Goal: Transaction & Acquisition: Purchase product/service

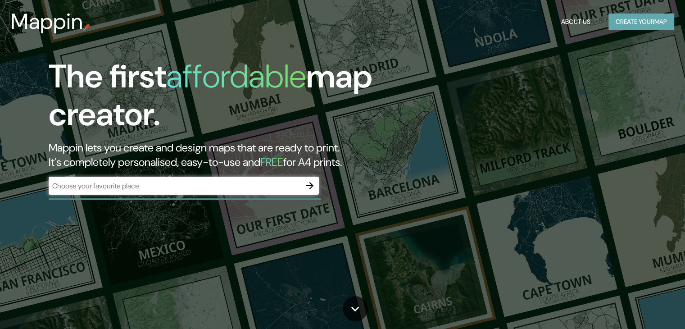
click at [625, 19] on button "Create your map" at bounding box center [642, 22] width 66 height 17
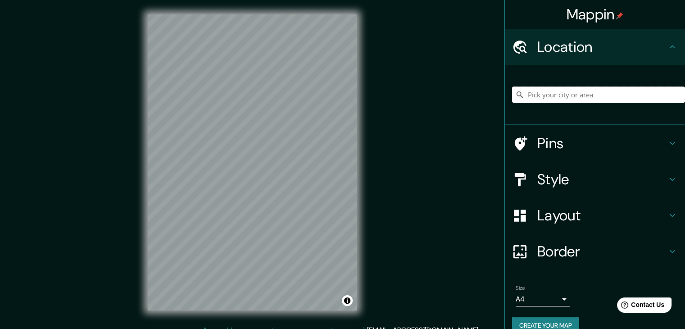
click at [555, 96] on input "Pick your city or area" at bounding box center [598, 95] width 173 height 16
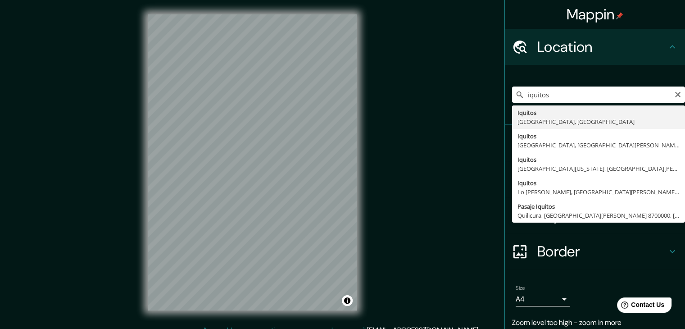
type input "Iquitos, [GEOGRAPHIC_DATA], [GEOGRAPHIC_DATA]"
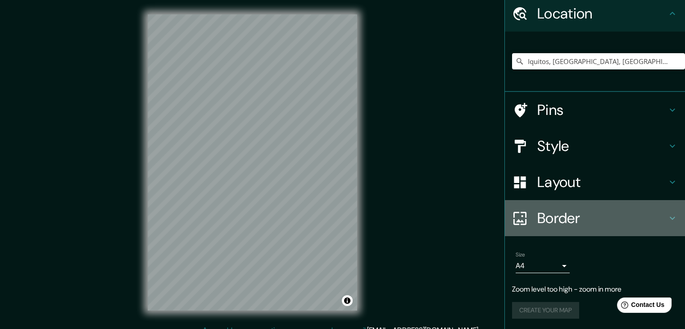
click at [658, 210] on h4 "Border" at bounding box center [603, 218] width 130 height 18
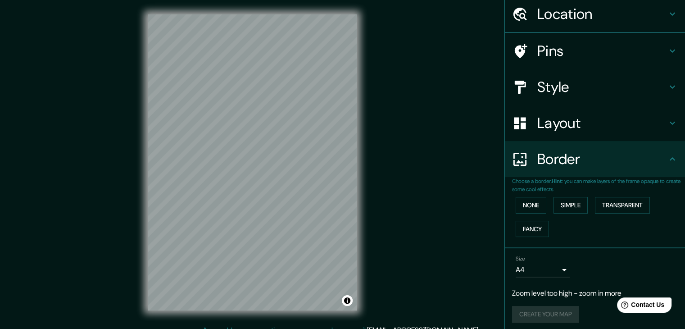
scroll to position [33, 0]
click at [654, 155] on h4 "Border" at bounding box center [603, 159] width 130 height 18
click at [636, 125] on h4 "Layout" at bounding box center [603, 123] width 130 height 18
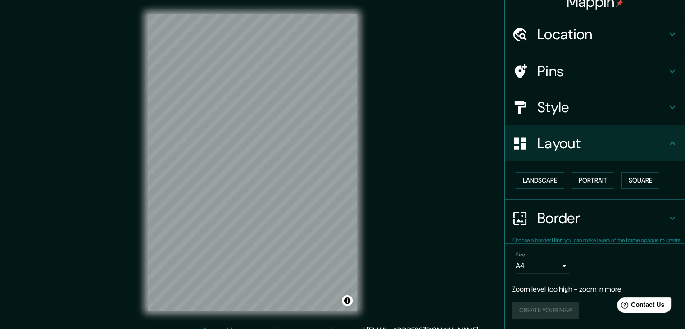
scroll to position [13, 0]
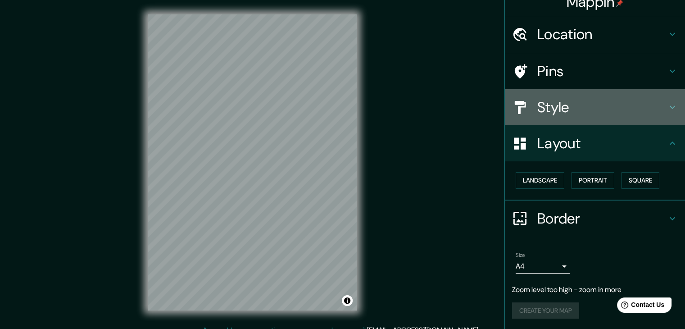
click at [631, 111] on h4 "Style" at bounding box center [603, 107] width 130 height 18
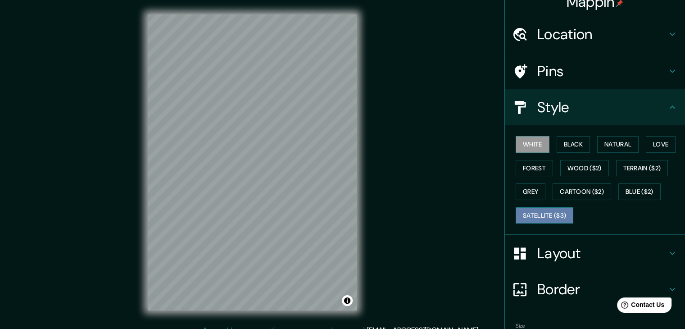
click at [544, 210] on button "Satellite ($3)" at bounding box center [545, 215] width 58 height 17
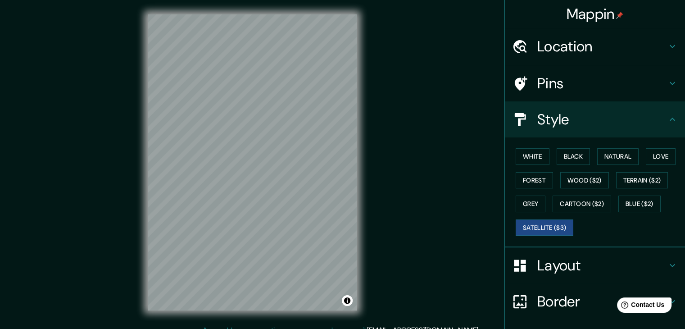
scroll to position [0, 0]
click at [620, 54] on h4 "Location" at bounding box center [603, 47] width 130 height 18
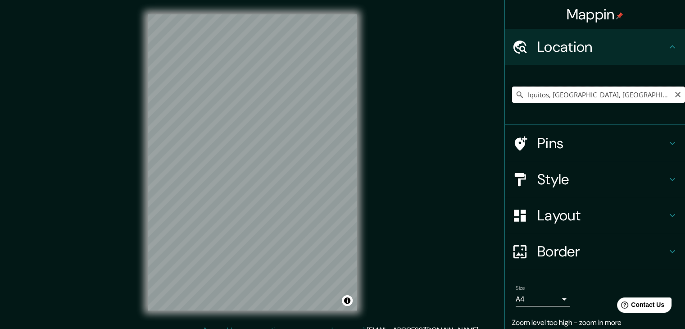
click at [568, 96] on input "Iquitos, [GEOGRAPHIC_DATA], [GEOGRAPHIC_DATA]" at bounding box center [598, 95] width 173 height 16
click at [652, 98] on input "Iquitos, [GEOGRAPHIC_DATA], [GEOGRAPHIC_DATA]" at bounding box center [598, 95] width 173 height 16
click at [675, 96] on icon "Clear" at bounding box center [678, 94] width 7 height 7
click at [602, 96] on input "Pick your city or area" at bounding box center [598, 95] width 173 height 16
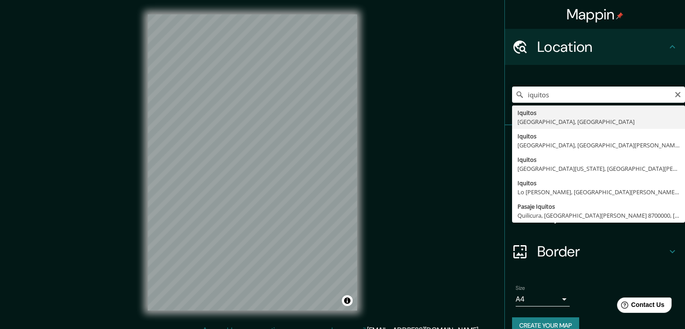
type input "Iquitos, [GEOGRAPHIC_DATA], [GEOGRAPHIC_DATA]"
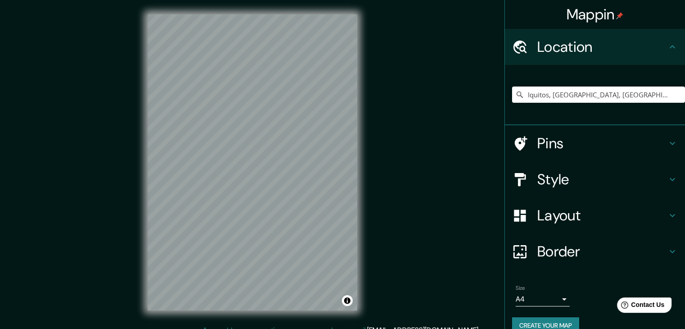
click at [629, 226] on div "Layout" at bounding box center [595, 215] width 180 height 36
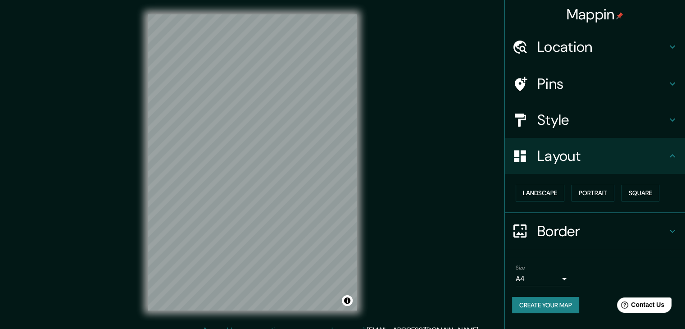
click at [591, 159] on h4 "Layout" at bounding box center [603, 156] width 130 height 18
click at [629, 123] on h4 "Style" at bounding box center [603, 120] width 130 height 18
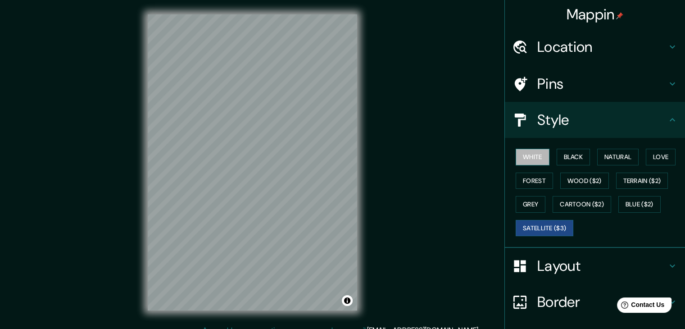
click at [532, 157] on button "White" at bounding box center [533, 157] width 34 height 17
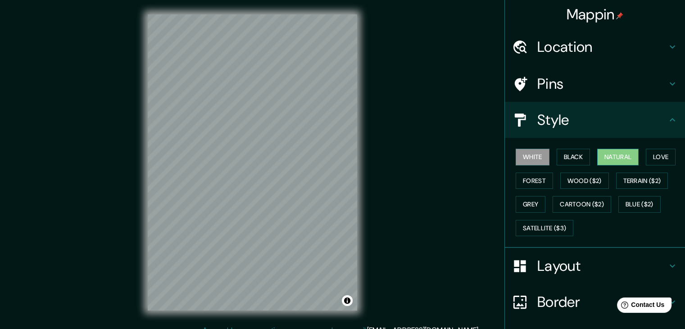
click at [606, 153] on button "Natural" at bounding box center [617, 157] width 41 height 17
click at [568, 153] on button "Black" at bounding box center [574, 157] width 34 height 17
click at [534, 153] on button "White" at bounding box center [533, 157] width 34 height 17
click at [655, 160] on button "Love" at bounding box center [661, 157] width 30 height 17
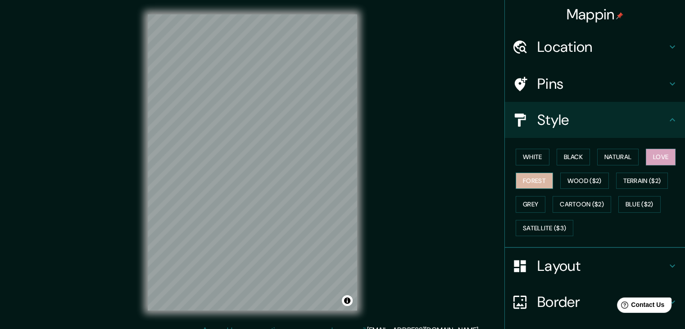
click at [529, 175] on button "Forest" at bounding box center [534, 181] width 37 height 17
click at [578, 176] on button "Wood ($2)" at bounding box center [585, 181] width 49 height 17
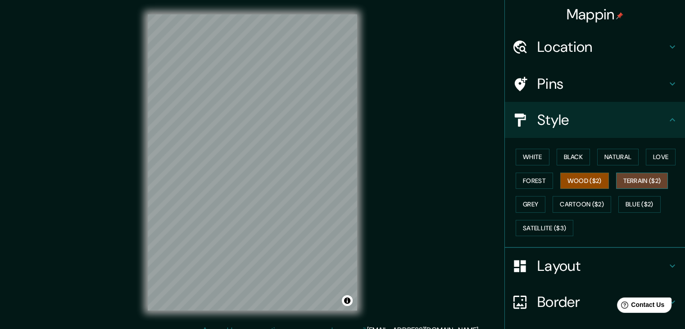
click at [634, 181] on button "Terrain ($2)" at bounding box center [642, 181] width 52 height 17
click at [524, 204] on button "Grey" at bounding box center [531, 204] width 30 height 17
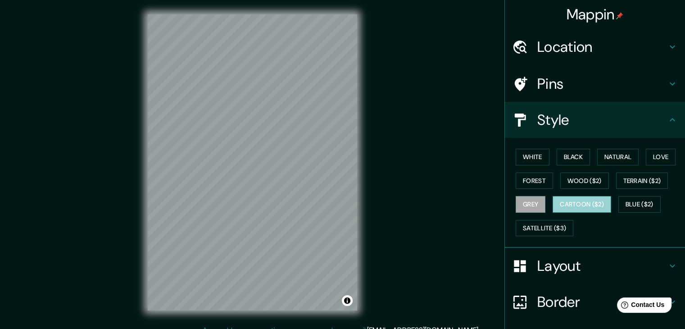
click at [572, 204] on button "Cartoon ($2)" at bounding box center [582, 204] width 59 height 17
click at [637, 203] on button "Blue ($2)" at bounding box center [640, 204] width 42 height 17
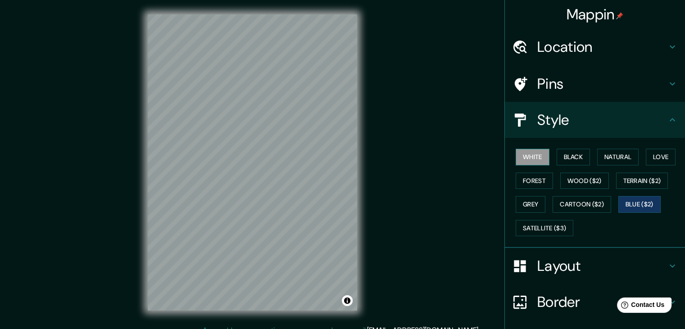
click at [519, 154] on button "White" at bounding box center [533, 157] width 34 height 17
click at [646, 158] on button "Love" at bounding box center [661, 157] width 30 height 17
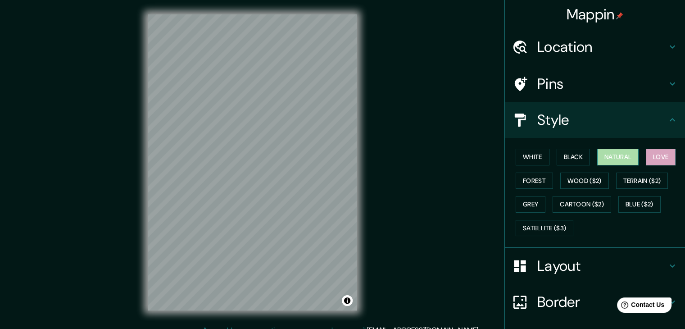
click at [624, 157] on button "Natural" at bounding box center [617, 157] width 41 height 17
click at [569, 153] on button "Black" at bounding box center [574, 157] width 34 height 17
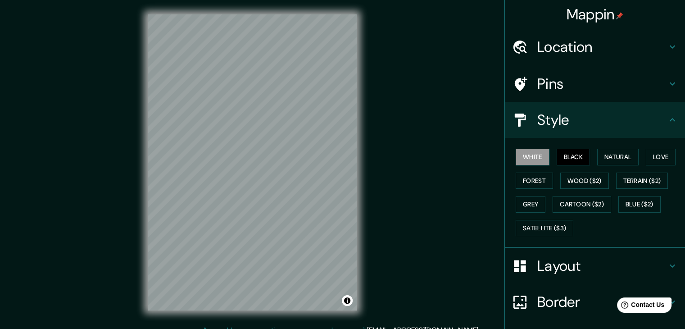
click at [521, 152] on button "White" at bounding box center [533, 157] width 34 height 17
click at [566, 157] on button "Black" at bounding box center [574, 157] width 34 height 17
click at [532, 156] on button "White" at bounding box center [533, 157] width 34 height 17
click at [584, 176] on button "Wood ($2)" at bounding box center [585, 181] width 49 height 17
click at [571, 155] on button "Black" at bounding box center [574, 157] width 34 height 17
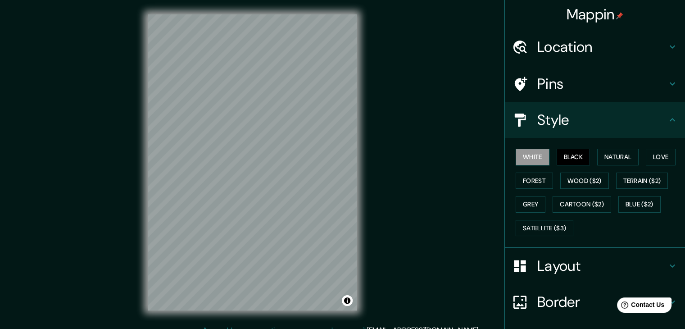
click at [525, 150] on button "White" at bounding box center [533, 157] width 34 height 17
click at [598, 150] on button "Natural" at bounding box center [617, 157] width 41 height 17
click at [529, 156] on button "White" at bounding box center [533, 157] width 34 height 17
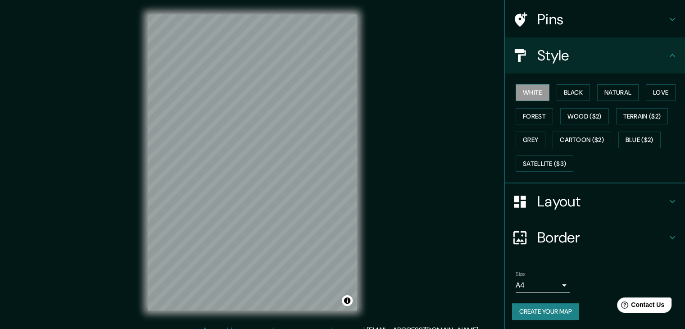
scroll to position [65, 0]
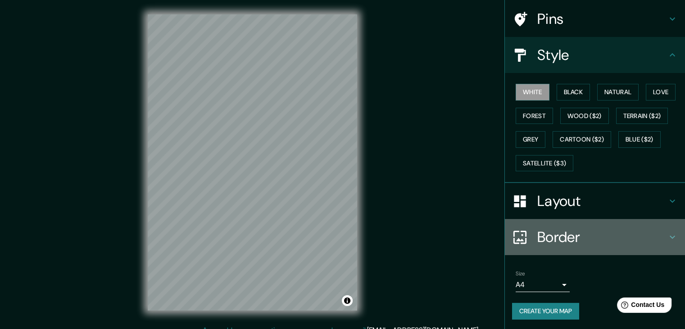
click at [631, 231] on h4 "Border" at bounding box center [603, 237] width 130 height 18
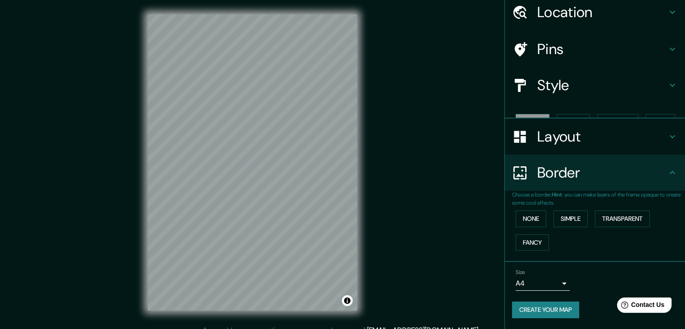
scroll to position [19, 0]
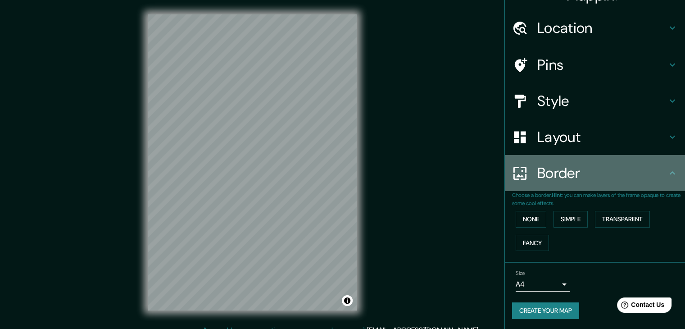
click at [568, 173] on h4 "Border" at bounding box center [603, 173] width 130 height 18
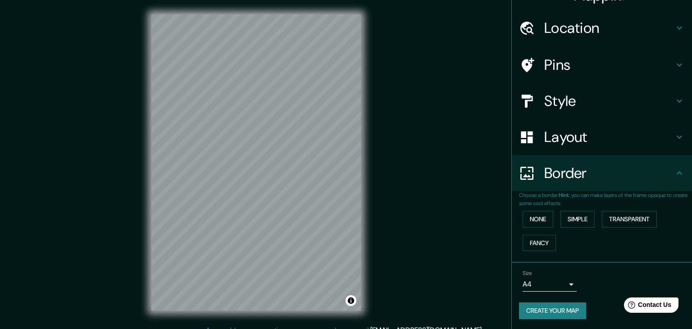
click at [554, 281] on body "Mappin Location [GEOGRAPHIC_DATA], [GEOGRAPHIC_DATA], [GEOGRAPHIC_DATA] Pins St…" at bounding box center [346, 164] width 692 height 329
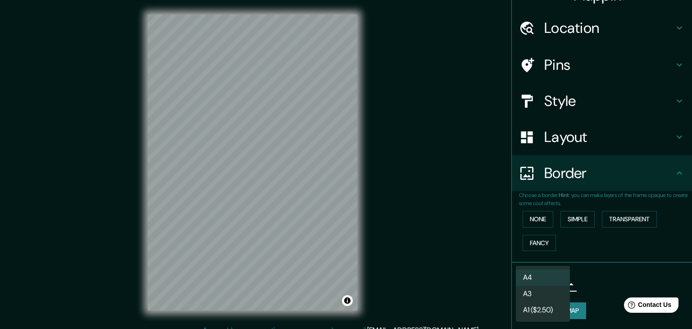
click at [553, 295] on li "A3" at bounding box center [543, 294] width 54 height 16
type input "a4"
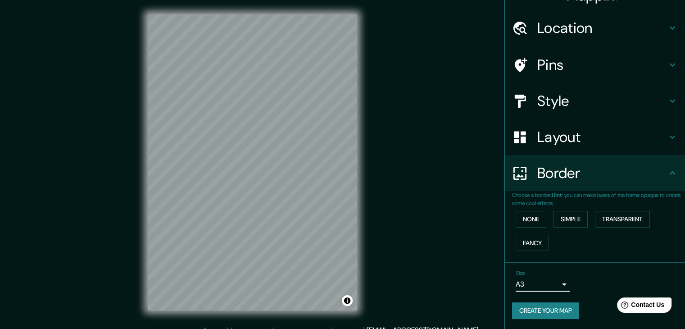
click at [552, 309] on button "Create your map" at bounding box center [545, 310] width 67 height 17
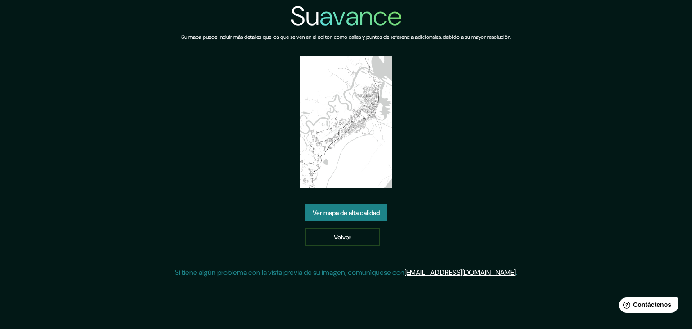
click at [351, 212] on font "Ver mapa de alta calidad" at bounding box center [346, 213] width 67 height 8
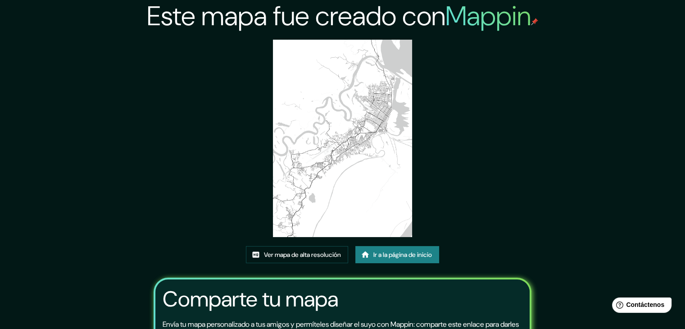
click at [368, 140] on img at bounding box center [343, 138] width 140 height 197
click at [404, 259] on font "Ir a la página de inicio" at bounding box center [403, 255] width 59 height 12
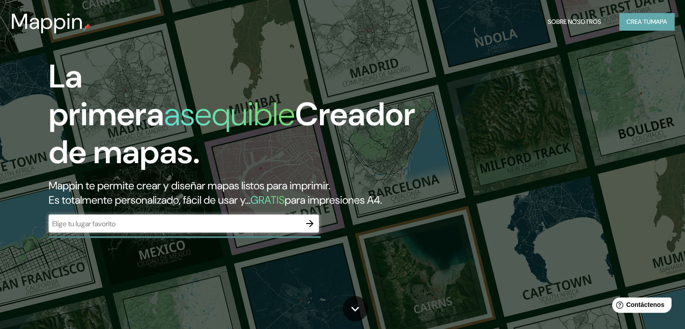
click at [633, 27] on button "Crea tu mapa" at bounding box center [647, 21] width 55 height 17
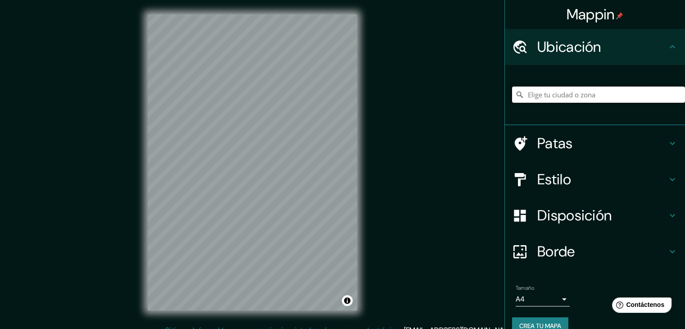
click at [572, 96] on input "Elige tu ciudad o zona" at bounding box center [598, 95] width 173 height 16
type input "Iquitos, [GEOGRAPHIC_DATA], [GEOGRAPHIC_DATA]"
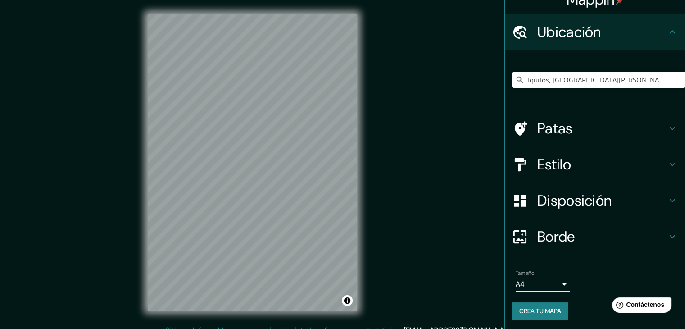
scroll to position [16, 0]
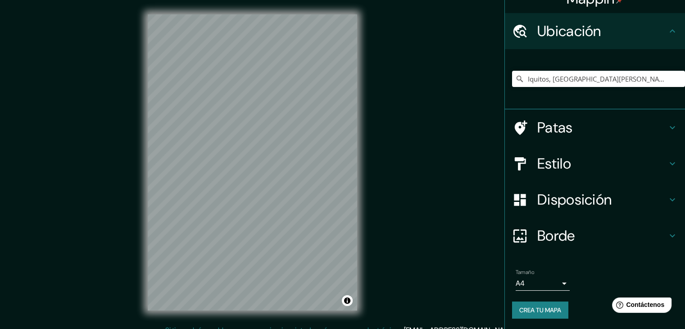
click at [555, 307] on font "Crea tu mapa" at bounding box center [541, 310] width 42 height 8
